Goal: Information Seeking & Learning: Find specific page/section

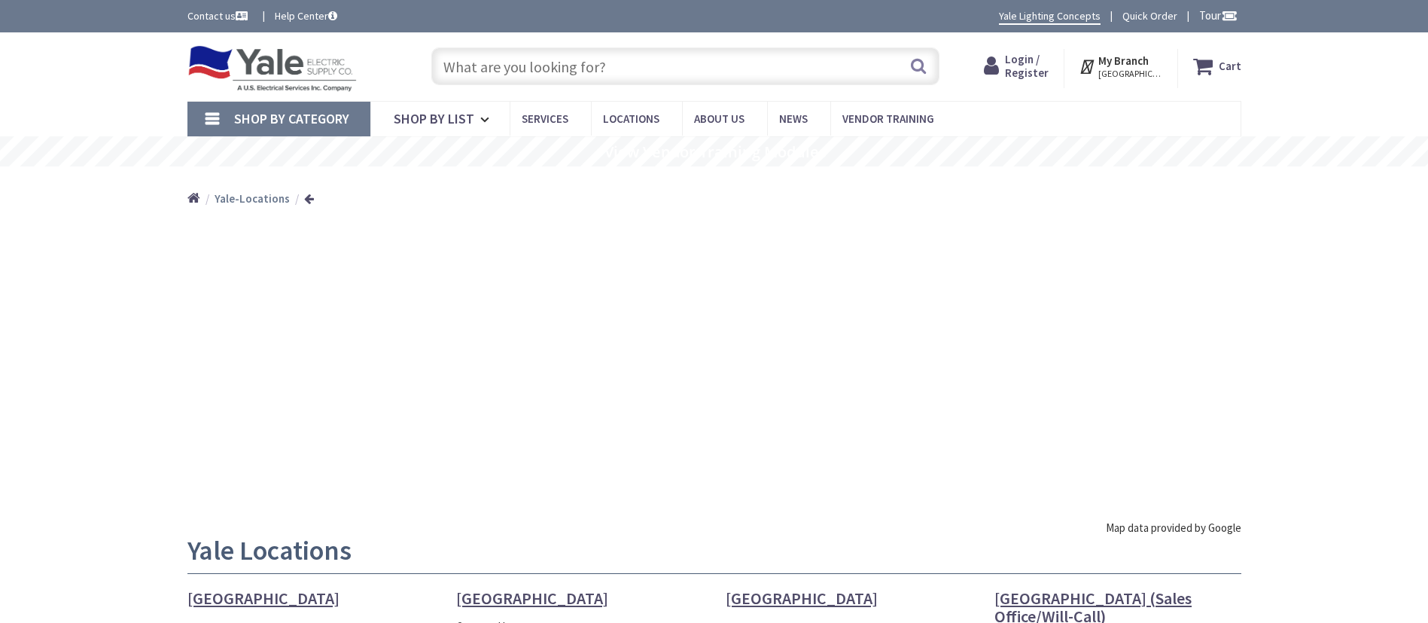
drag, startPoint x: 0, startPoint y: 0, endPoint x: 248, endPoint y: 57, distance: 254.2
click at [248, 57] on img at bounding box center [272, 68] width 170 height 47
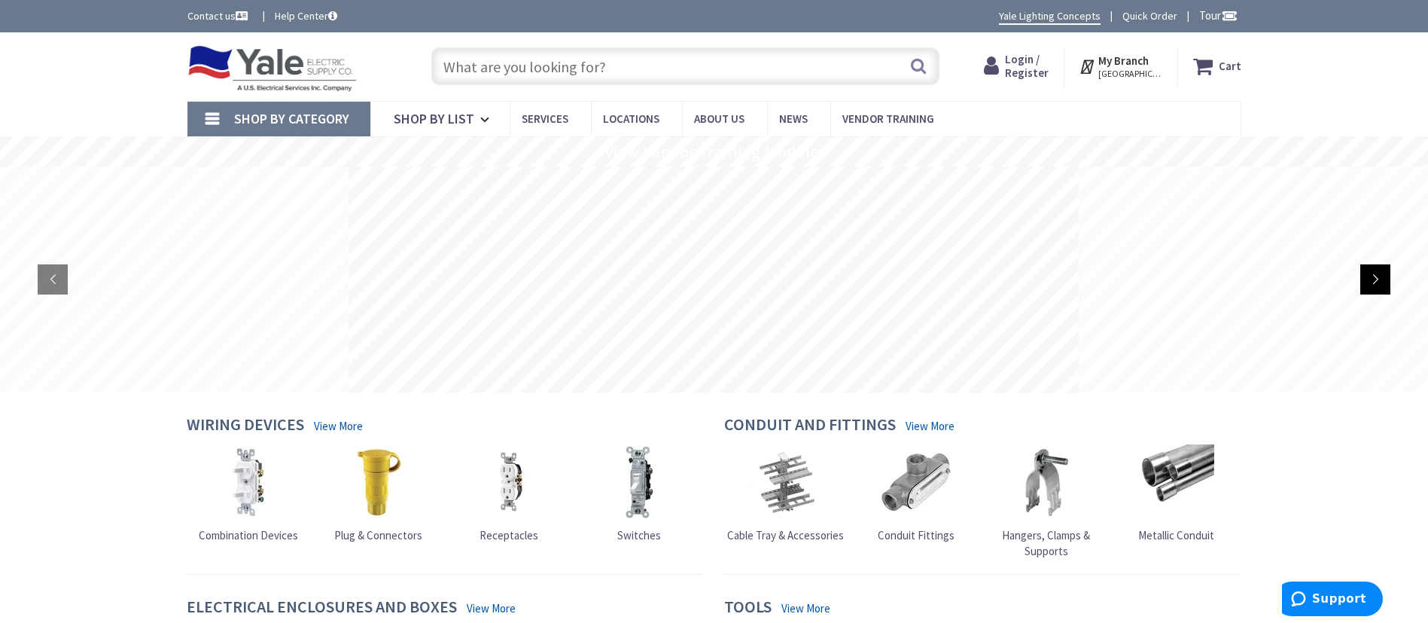
click at [1373, 285] on rs-arrow at bounding box center [1375, 279] width 30 height 30
click at [1376, 285] on rs-arrow at bounding box center [1375, 279] width 30 height 30
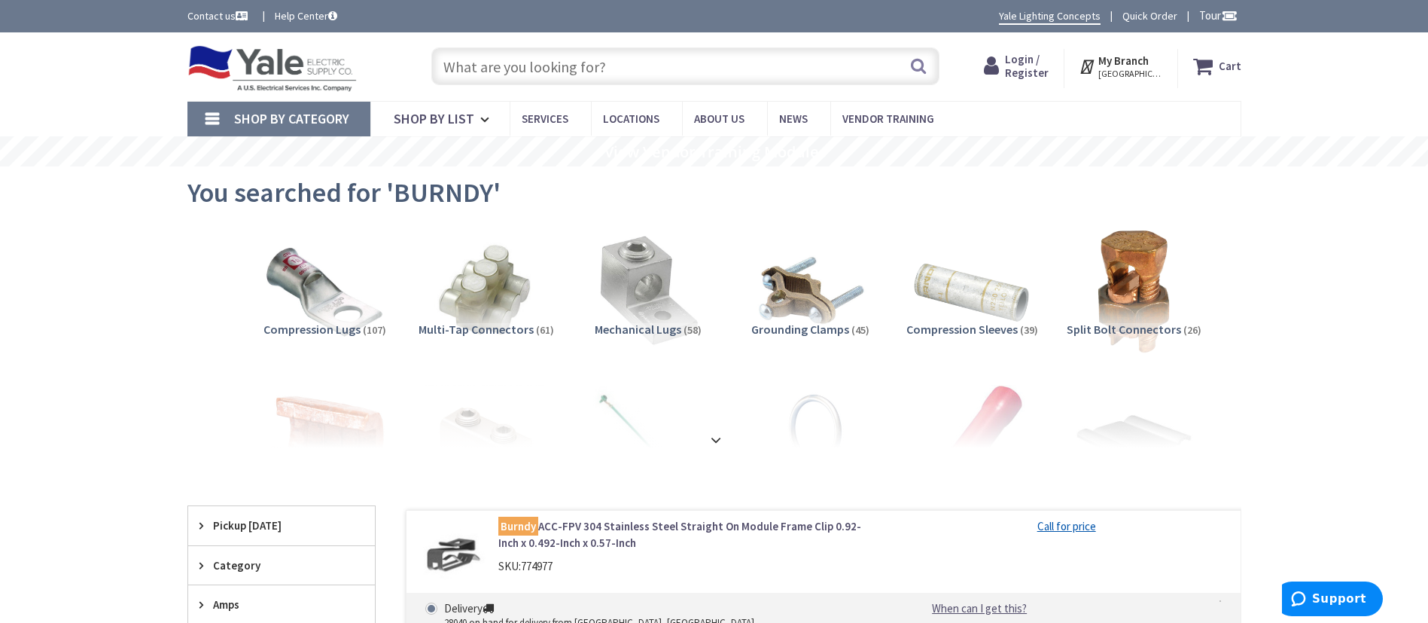
click at [237, 65] on img at bounding box center [272, 68] width 170 height 47
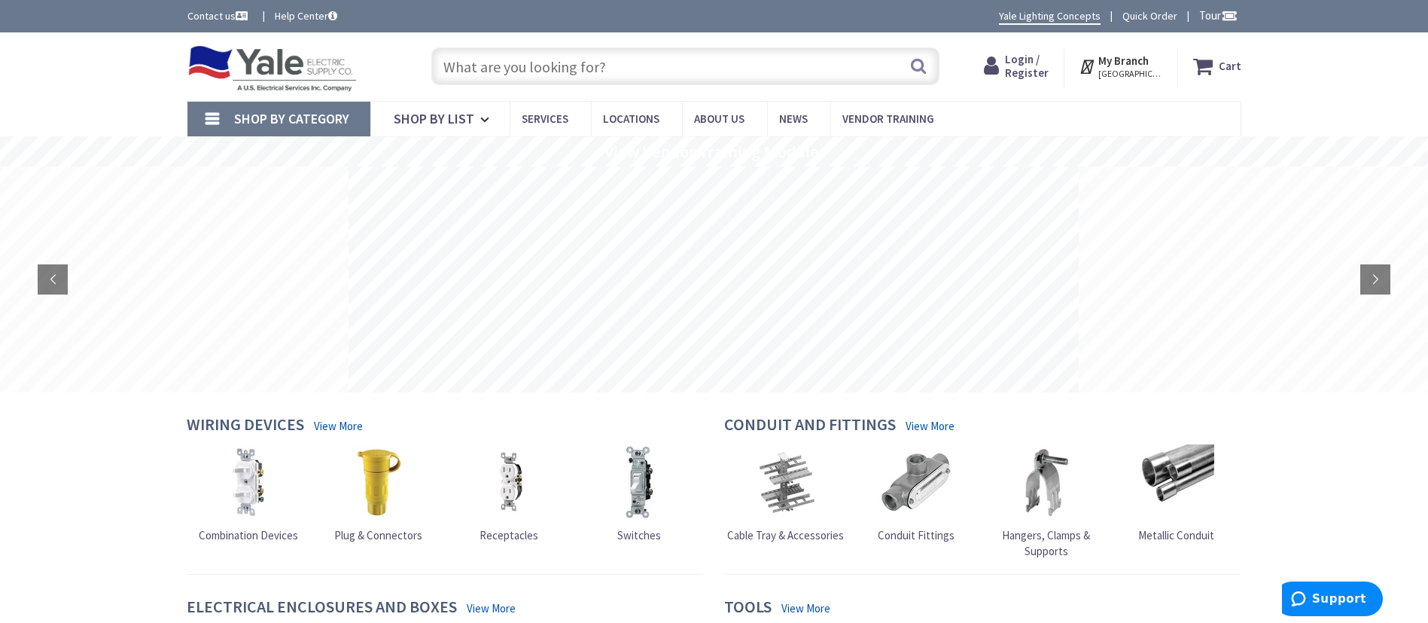
click at [1293, 38] on div "Skip to Content Toggle Nav Search Cart My Cart Close" at bounding box center [714, 66] width 1428 height 69
click at [1376, 288] on rs-arrow at bounding box center [1375, 279] width 30 height 30
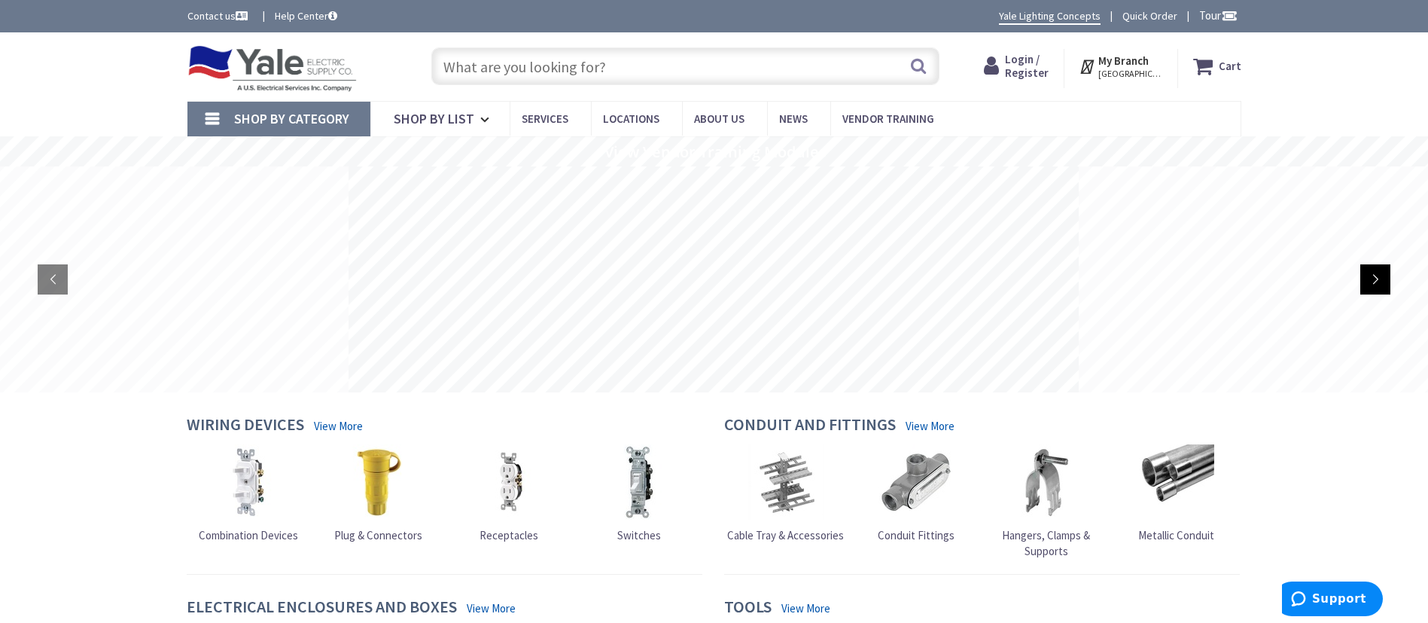
click at [1376, 288] on rs-arrow at bounding box center [1375, 279] width 30 height 30
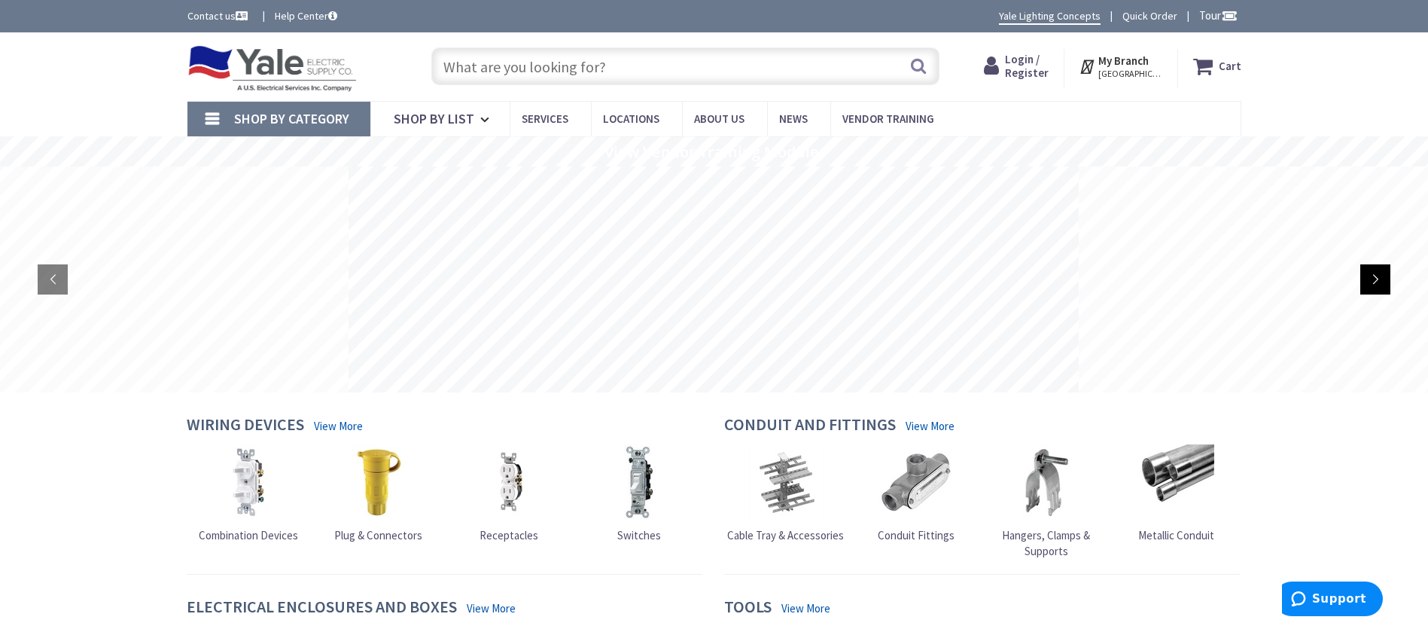
click at [1376, 288] on rs-arrow at bounding box center [1375, 279] width 30 height 30
click at [1377, 288] on rs-arrow at bounding box center [1375, 279] width 30 height 30
